Goal: Transaction & Acquisition: Purchase product/service

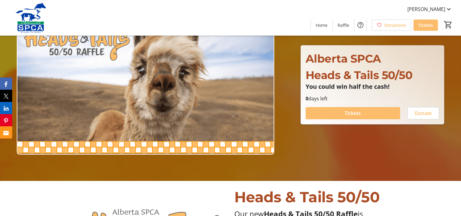
scroll to position [47, 0]
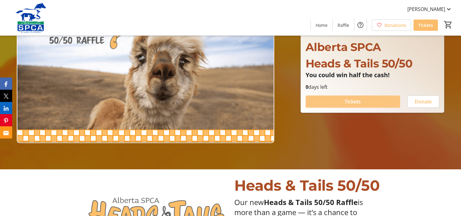
click at [356, 102] on span "Tickets" at bounding box center [352, 101] width 16 height 7
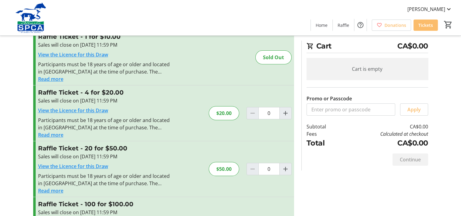
scroll to position [22, 0]
click at [267, 167] on input "0" at bounding box center [268, 168] width 21 height 12
click at [238, 177] on div "Raffle Ticket - 20 for $50.00 Sales will close on [DATE] 11:59 PM View the Lice…" at bounding box center [163, 167] width 261 height 55
click at [248, 168] on div at bounding box center [252, 168] width 12 height 12
click at [103, 164] on link "View the Licence for this Draw" at bounding box center [73, 165] width 70 height 7
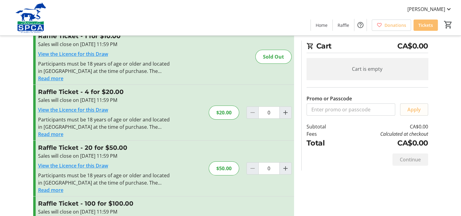
click at [415, 110] on span "Apply" at bounding box center [413, 109] width 13 height 7
click at [376, 111] on input "Promo or Passcode" at bounding box center [350, 109] width 89 height 12
click at [370, 125] on td "CA$0.00" at bounding box center [384, 126] width 86 height 7
click at [429, 25] on span "Tickets" at bounding box center [425, 25] width 15 height 6
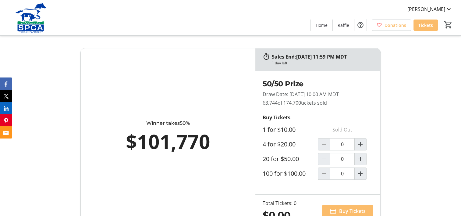
scroll to position [397, 0]
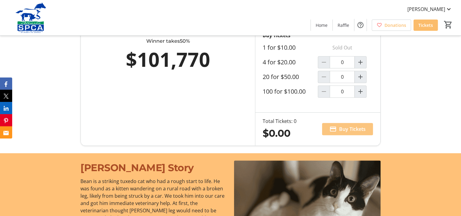
click at [355, 129] on span "Buy Tickets" at bounding box center [352, 128] width 26 height 7
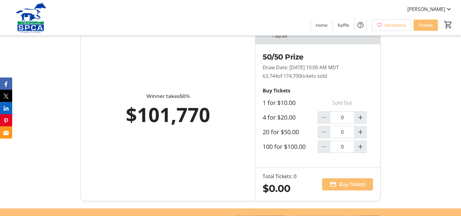
scroll to position [335, 0]
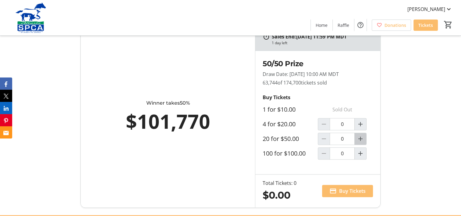
click at [358, 136] on mat-icon "Increment by one" at bounding box center [360, 138] width 7 height 7
type input "1"
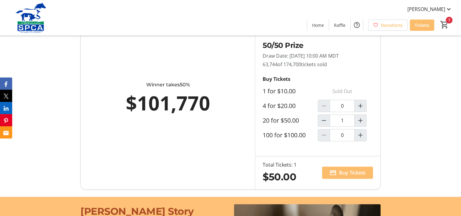
scroll to position [347, 0]
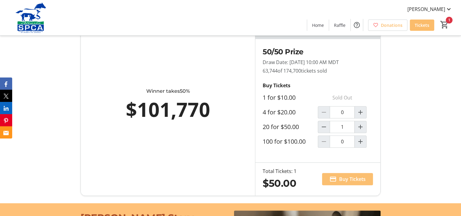
click at [353, 179] on span "Buy Tickets" at bounding box center [352, 178] width 26 height 7
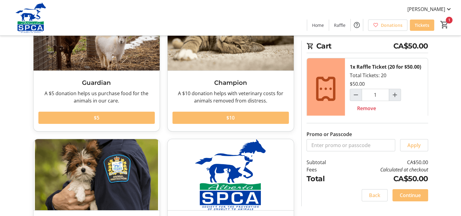
scroll to position [72, 0]
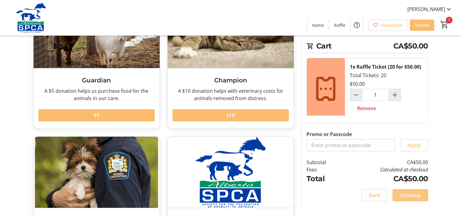
click at [410, 194] on span "Continue" at bounding box center [410, 194] width 21 height 7
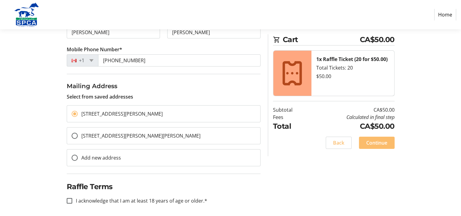
scroll to position [118, 0]
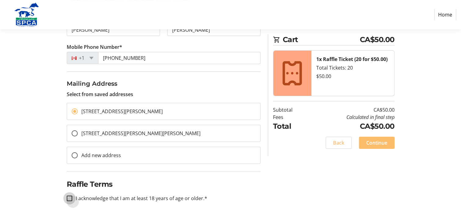
click at [69, 199] on input "I acknowledge that I am at least 18 years of age or older.*" at bounding box center [69, 197] width 5 height 5
checkbox input "true"
click at [373, 143] on span "Continue" at bounding box center [376, 142] width 21 height 7
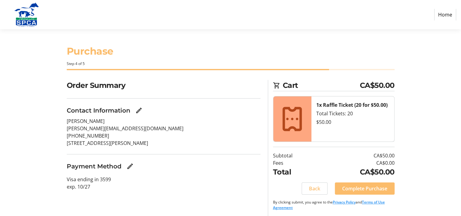
scroll to position [2, 0]
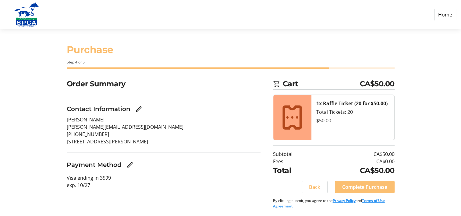
click at [360, 186] on span "Complete Purchase" at bounding box center [364, 186] width 45 height 7
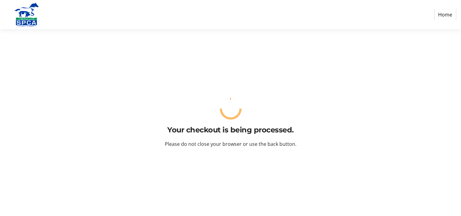
scroll to position [0, 0]
